Goal: Task Accomplishment & Management: Use online tool/utility

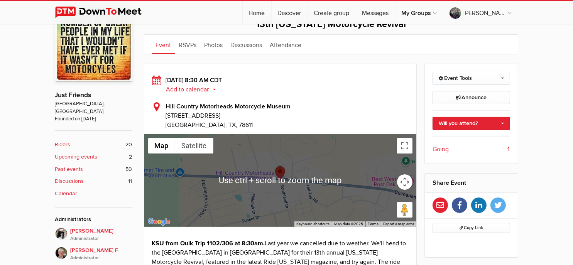
scroll to position [154, 0]
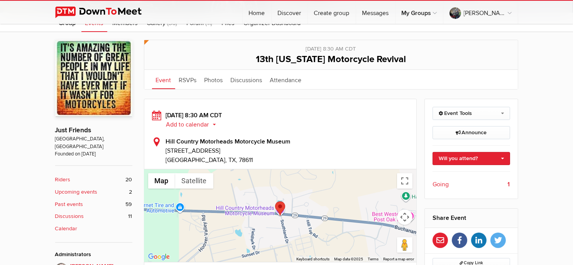
click at [441, 184] on span "Going" at bounding box center [440, 184] width 16 height 9
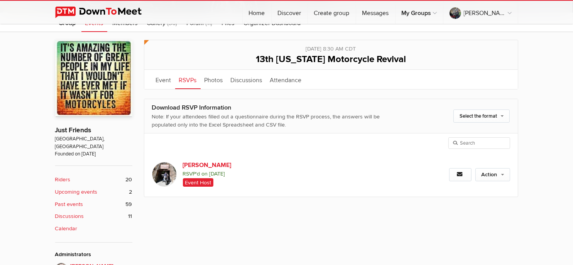
scroll to position [167, 0]
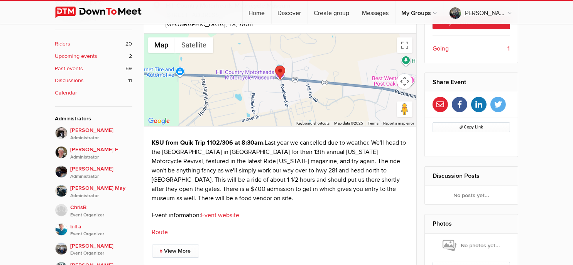
scroll to position [303, 0]
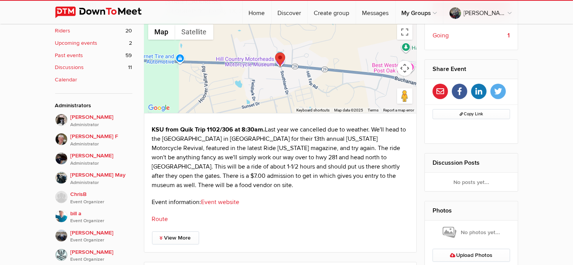
click at [158, 217] on link "Route" at bounding box center [160, 219] width 16 height 8
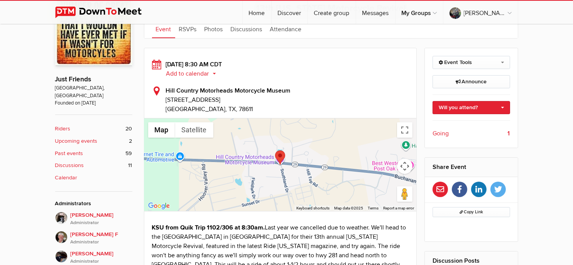
scroll to position [187, 0]
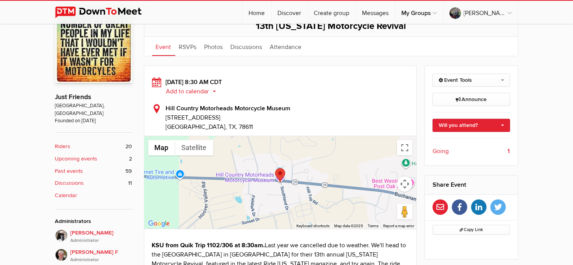
click at [196, 89] on button "Add to calendar" at bounding box center [194, 91] width 56 height 7
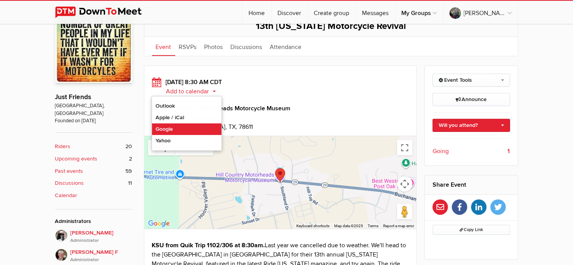
click at [170, 127] on link "Google" at bounding box center [186, 129] width 69 height 12
